Goal: Navigation & Orientation: Find specific page/section

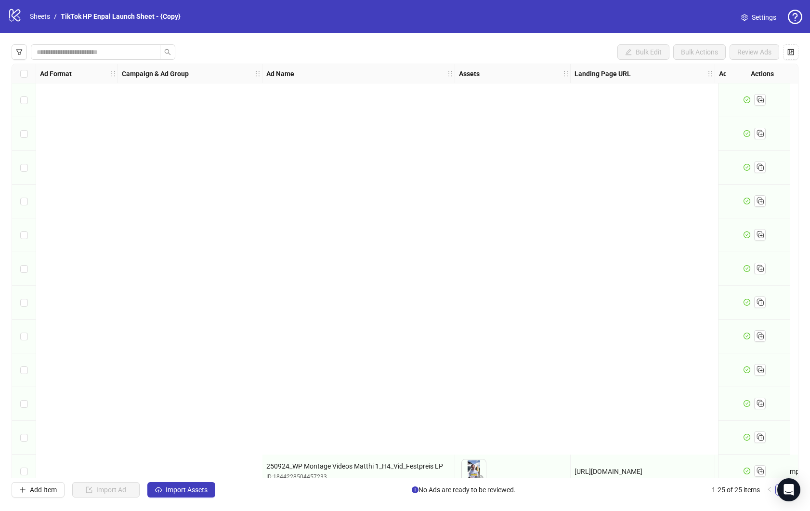
scroll to position [453, 508]
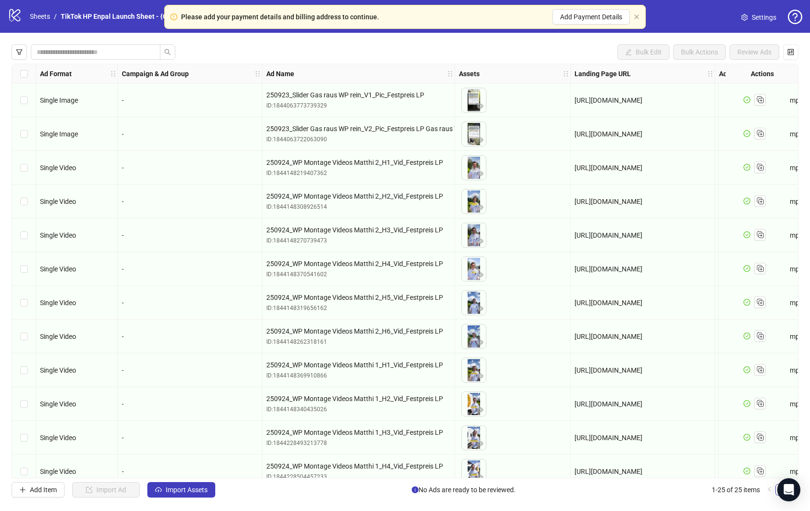
click at [19, 13] on icon at bounding box center [14, 15] width 11 height 13
click at [31, 17] on link "Sheets" at bounding box center [40, 16] width 24 height 11
